Goal: Communication & Community: Ask a question

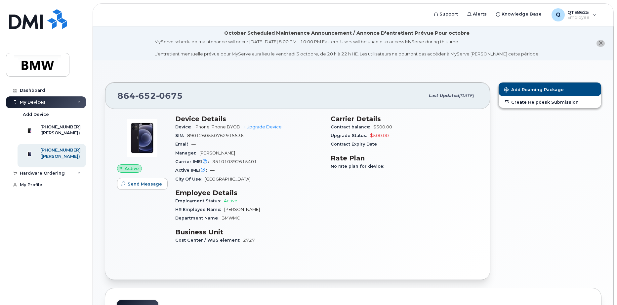
click at [225, 137] on span "8901260550762915536" at bounding box center [215, 135] width 57 height 5
click at [56, 176] on div "Hardware Ordering" at bounding box center [42, 173] width 45 height 5
click at [51, 205] on link "New Order" at bounding box center [52, 198] width 68 height 13
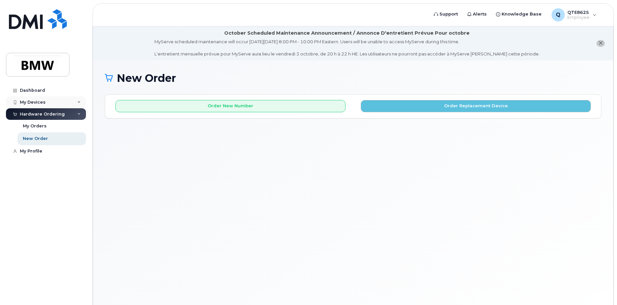
click at [56, 102] on div "My Devices" at bounding box center [46, 103] width 80 height 12
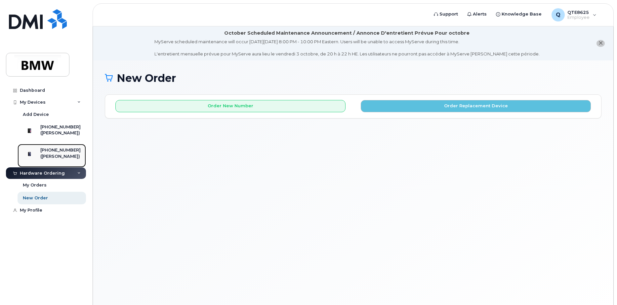
click at [45, 155] on div "[PHONE_NUMBER] ([PERSON_NAME])" at bounding box center [51, 155] width 60 height 17
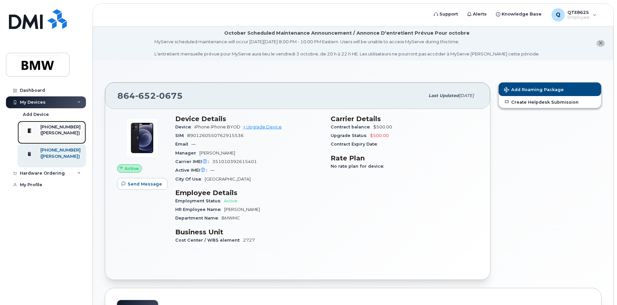
click at [45, 133] on div "([PERSON_NAME])" at bounding box center [60, 133] width 40 height 6
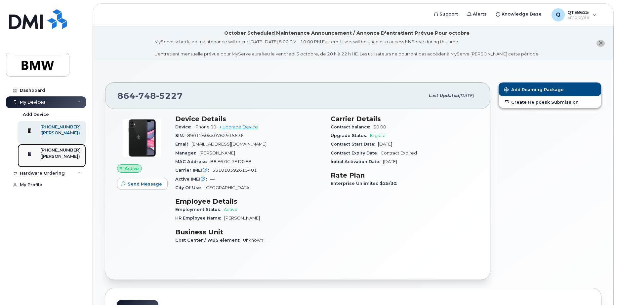
click at [50, 159] on div "([PERSON_NAME])" at bounding box center [60, 157] width 40 height 6
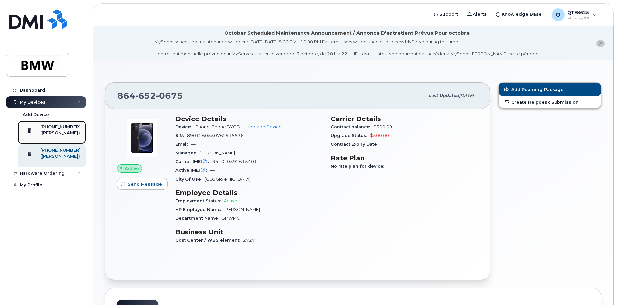
click at [56, 133] on div "([PERSON_NAME])" at bounding box center [60, 133] width 40 height 6
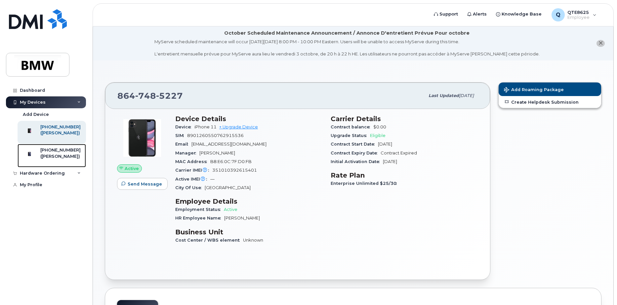
click at [54, 160] on div "([PERSON_NAME])" at bounding box center [60, 157] width 40 height 6
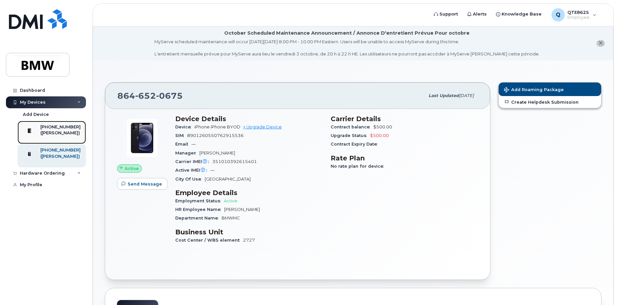
click at [56, 136] on div "([PERSON_NAME])" at bounding box center [60, 133] width 40 height 6
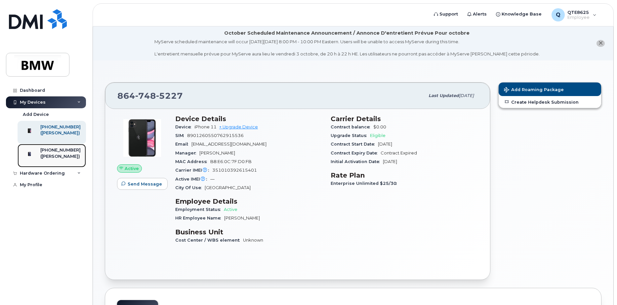
click at [46, 158] on div "[PHONE_NUMBER] ([PERSON_NAME])" at bounding box center [51, 155] width 60 height 17
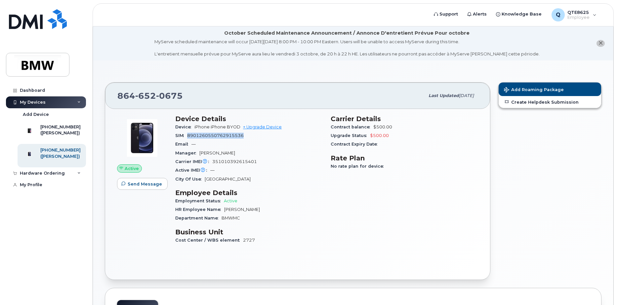
drag, startPoint x: 188, startPoint y: 137, endPoint x: 244, endPoint y: 139, distance: 56.3
click at [244, 139] on div "SIM 8901260550762915536" at bounding box center [248, 136] width 147 height 9
click at [59, 132] on div "([PERSON_NAME])" at bounding box center [60, 133] width 40 height 6
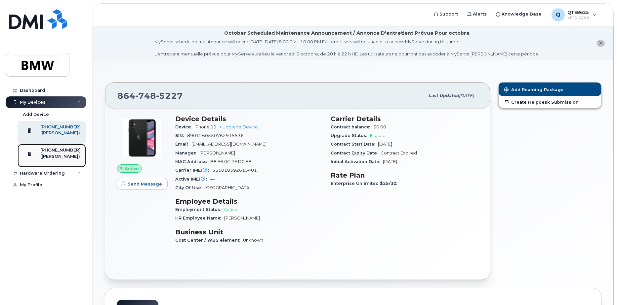
click at [52, 158] on div "([PERSON_NAME])" at bounding box center [60, 157] width 40 height 6
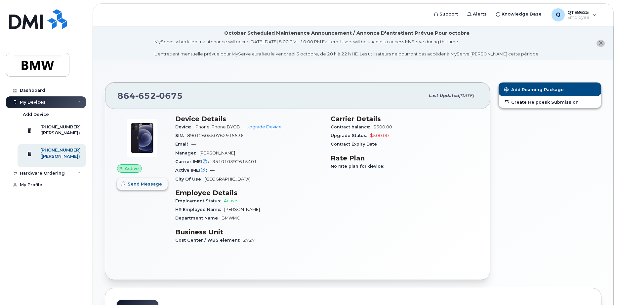
click at [147, 184] on span "Send Message" at bounding box center [145, 184] width 34 height 6
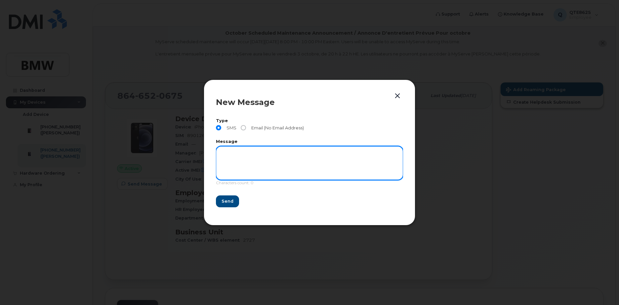
click at [256, 153] on textarea at bounding box center [309, 163] width 187 height 34
type textarea "test"
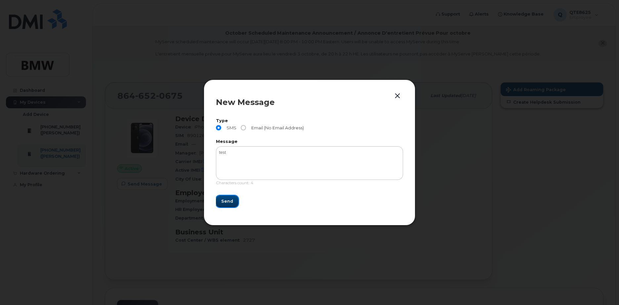
click at [220, 205] on button "Send" at bounding box center [227, 202] width 22 height 12
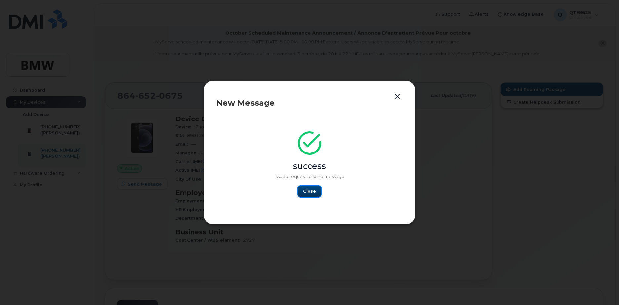
click at [302, 190] on button "Close" at bounding box center [309, 192] width 24 height 12
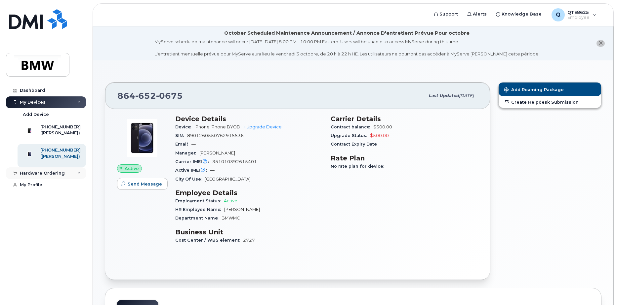
click at [36, 179] on div "Hardware Ordering" at bounding box center [46, 174] width 80 height 12
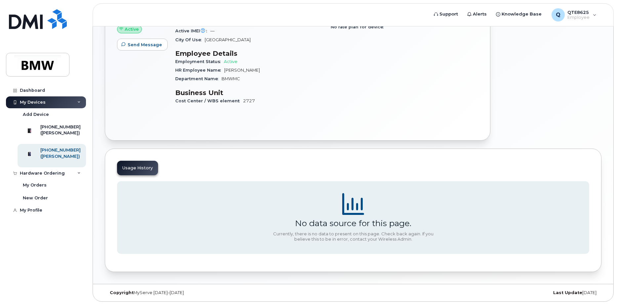
scroll to position [7, 0]
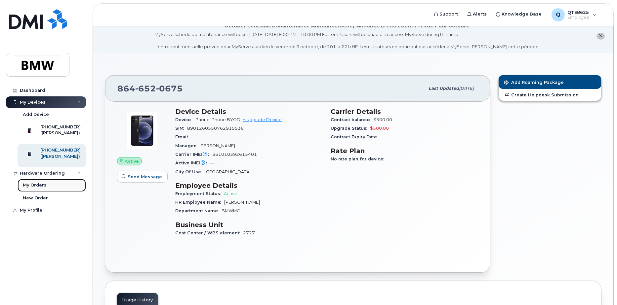
click at [26, 188] on div "My Orders" at bounding box center [35, 185] width 24 height 6
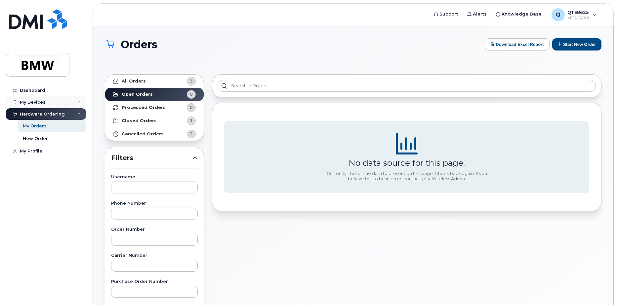
click at [55, 104] on div "My Devices" at bounding box center [46, 103] width 80 height 12
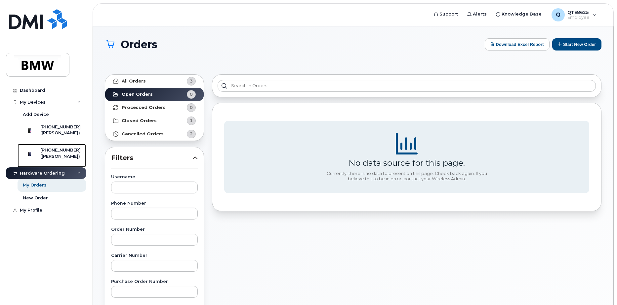
click at [55, 153] on div "[PHONE_NUMBER]" at bounding box center [60, 150] width 40 height 6
